Goal: Information Seeking & Learning: Understand process/instructions

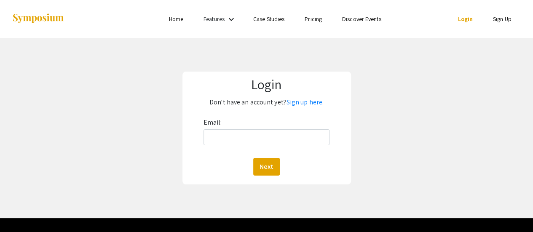
click at [177, 21] on link "Home" at bounding box center [176, 19] width 14 height 8
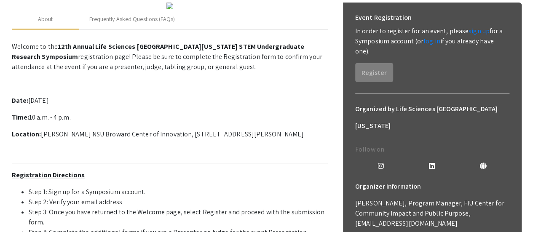
scroll to position [127, 0]
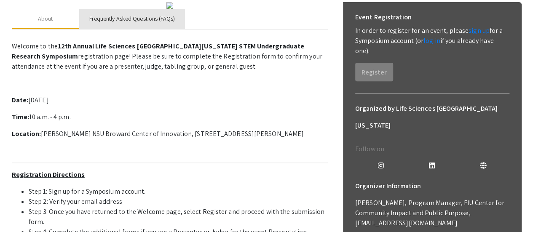
click at [156, 23] on div "Frequently Asked Questions (FAQs)" at bounding box center [131, 18] width 85 height 9
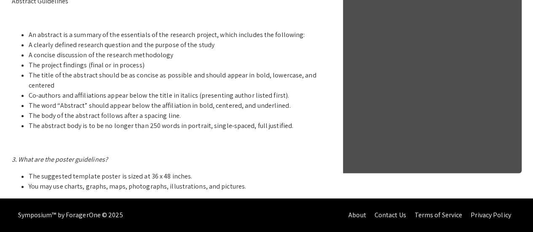
scroll to position [499, 0]
drag, startPoint x: 12, startPoint y: 43, endPoint x: 288, endPoint y: 169, distance: 303.3
copy p "Abstract Guidelines An abstract is a summary of the essentials of the research …"
click at [290, 121] on li "The body of the abstract follows after a spacing line." at bounding box center [178, 116] width 299 height 10
